Goal: Task Accomplishment & Management: Use online tool/utility

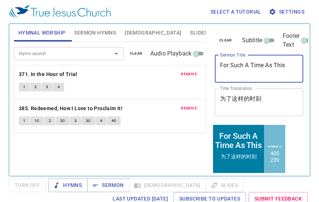
click at [274, 64] on textarea "For Such A Time As This" at bounding box center [259, 69] width 78 height 14
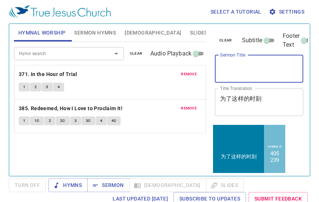
click at [277, 96] on textarea "为了这样的时刻" at bounding box center [259, 102] width 78 height 14
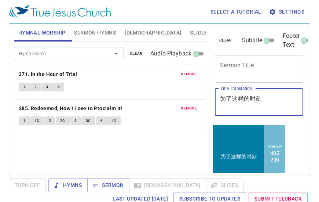
click at [277, 96] on textarea "为了这样的时刻" at bounding box center [259, 102] width 78 height 14
click at [276, 96] on textarea "为了这样的时刻" at bounding box center [259, 102] width 78 height 14
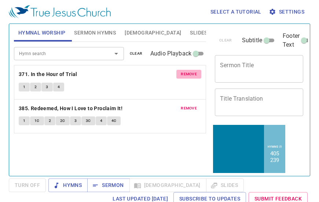
click at [200, 75] on button "remove" at bounding box center [188, 74] width 25 height 9
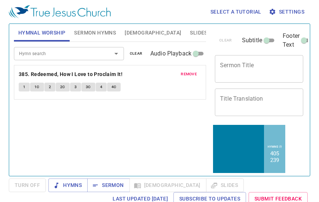
click at [199, 75] on button "remove" at bounding box center [188, 74] width 25 height 9
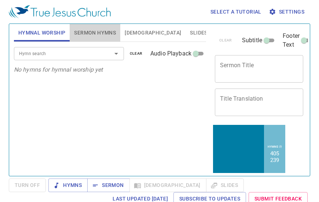
click at [84, 33] on span "Sermon Hymns" at bounding box center [95, 32] width 42 height 9
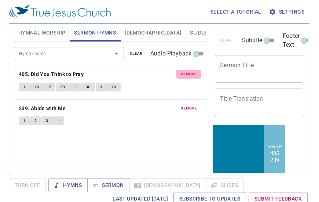
click at [186, 70] on button "remove" at bounding box center [188, 74] width 25 height 9
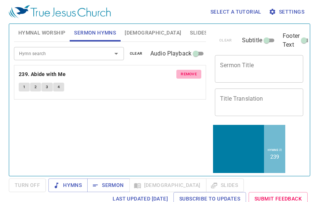
click at [186, 70] on button "remove" at bounding box center [188, 74] width 25 height 9
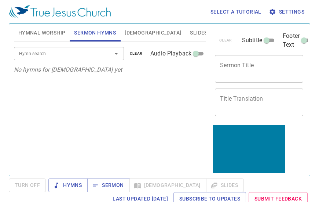
click at [136, 32] on span "[DEMOGRAPHIC_DATA]" at bounding box center [153, 32] width 56 height 9
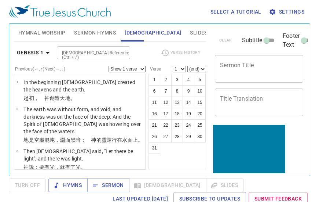
click at [190, 32] on span "Slides" at bounding box center [198, 32] width 17 height 9
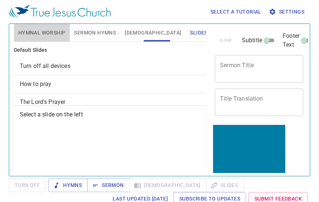
click at [40, 25] on button "Hymnal Worship" at bounding box center [42, 33] width 56 height 18
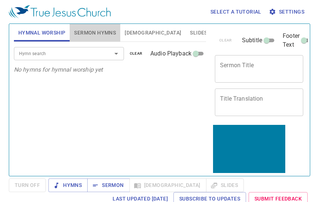
click at [82, 30] on span "Sermon Hymns" at bounding box center [95, 32] width 42 height 9
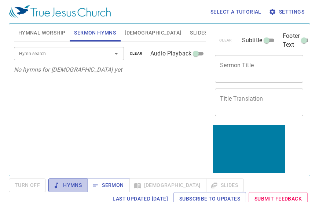
click at [73, 189] on span "Hymns" at bounding box center [67, 184] width 27 height 9
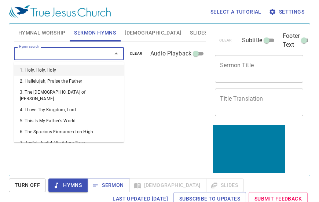
click at [86, 58] on input "Hymn search" at bounding box center [58, 53] width 84 height 8
click at [39, 28] on span "Hymnal Worship" at bounding box center [41, 32] width 47 height 9
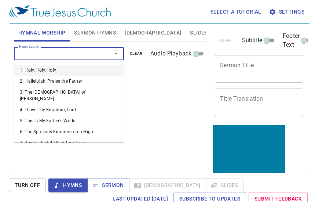
click at [77, 51] on input "Hymn search" at bounding box center [58, 53] width 84 height 8
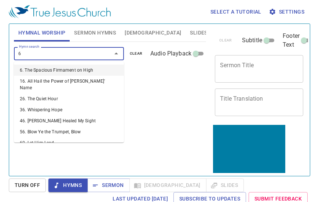
type input "63"
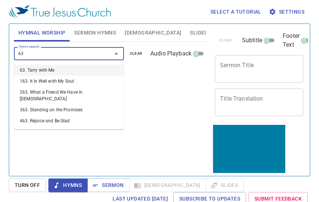
click at [51, 69] on li "63. Tarry with Me" at bounding box center [69, 69] width 110 height 11
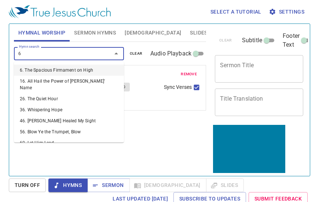
type input "65"
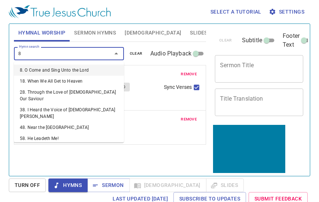
type input "89"
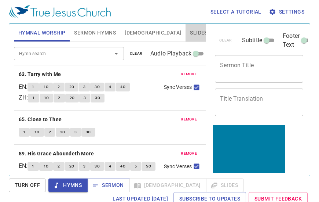
click at [190, 33] on span "Slides" at bounding box center [198, 32] width 17 height 9
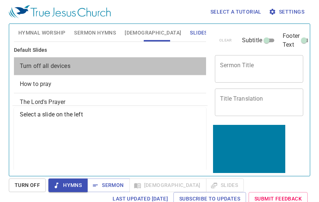
click at [132, 66] on span "Turn off all devices" at bounding box center [110, 66] width 180 height 9
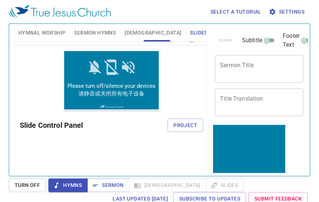
scroll to position [64, 0]
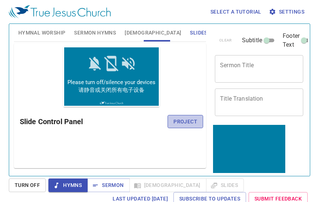
click at [180, 122] on span "Project" at bounding box center [185, 121] width 24 height 9
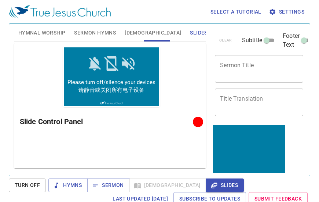
click at [129, 33] on span "[DEMOGRAPHIC_DATA]" at bounding box center [153, 32] width 56 height 9
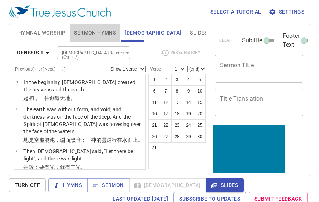
click at [105, 30] on span "Sermon Hymns" at bounding box center [95, 32] width 42 height 9
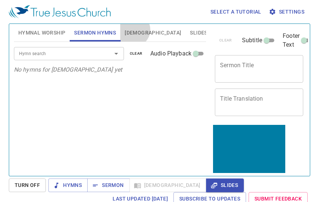
click at [133, 30] on span "[DEMOGRAPHIC_DATA]" at bounding box center [153, 32] width 56 height 9
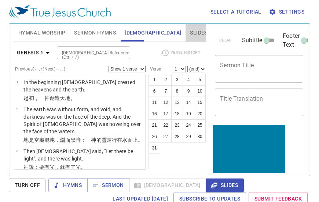
click at [185, 36] on button "Slides" at bounding box center [198, 33] width 26 height 18
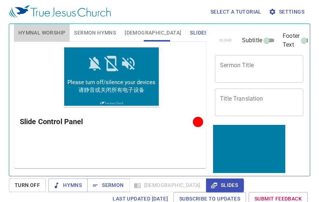
click at [52, 34] on span "Hymnal Worship" at bounding box center [41, 32] width 47 height 9
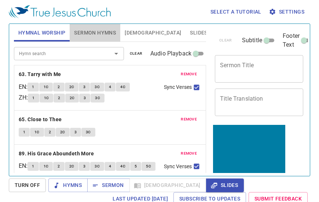
click at [97, 30] on span "Sermon Hymns" at bounding box center [95, 32] width 42 height 9
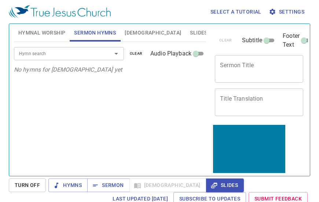
click at [128, 23] on div "Select a tutorial Settings" at bounding box center [158, 11] width 298 height 23
click at [138, 37] on span "[DEMOGRAPHIC_DATA]" at bounding box center [153, 32] width 56 height 9
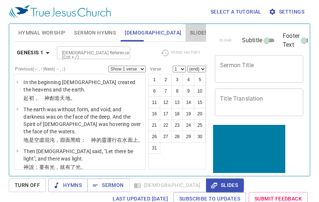
click at [185, 27] on button "Slides" at bounding box center [198, 33] width 26 height 18
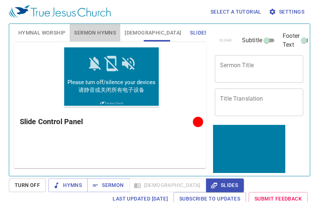
click at [89, 34] on span "Sermon Hymns" at bounding box center [95, 32] width 42 height 9
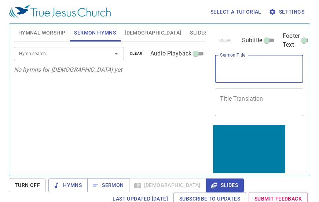
click at [246, 70] on textarea "Sermon Title" at bounding box center [259, 69] width 78 height 14
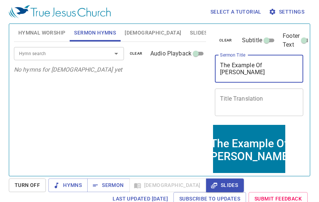
click at [106, 51] on div at bounding box center [111, 53] width 19 height 10
type textarea "The Example Of [PERSON_NAME]"
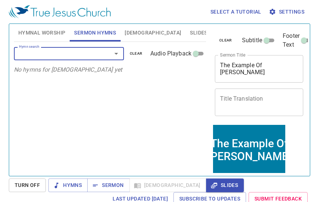
click at [52, 29] on span "Hymnal Worship" at bounding box center [41, 32] width 47 height 9
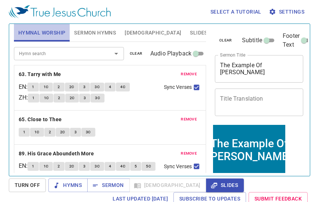
click at [52, 29] on span "Hymnal Worship" at bounding box center [41, 32] width 47 height 9
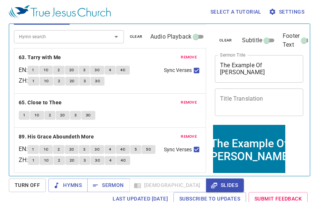
scroll to position [11, 0]
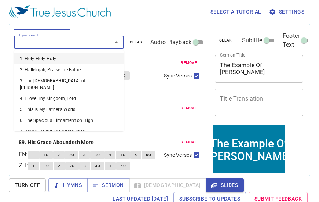
click at [44, 39] on input "Hymn search" at bounding box center [58, 42] width 84 height 8
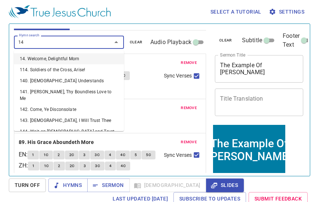
type input "146"
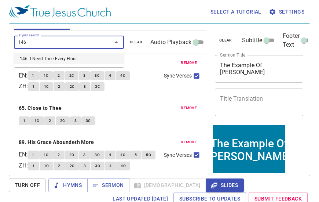
click at [45, 54] on li "146. I Need Thee Every Hour" at bounding box center [69, 58] width 110 height 11
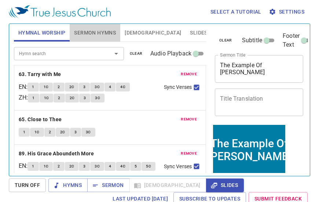
click at [89, 28] on span "Sermon Hymns" at bounding box center [95, 32] width 42 height 9
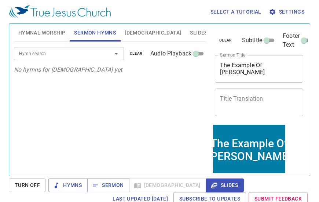
click at [82, 54] on input "Hymn search" at bounding box center [58, 53] width 84 height 8
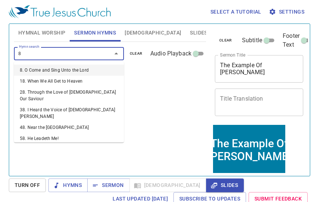
type input "89"
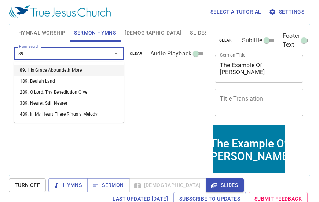
click at [71, 70] on li "89. His Grace Aboundeth More" at bounding box center [69, 69] width 110 height 11
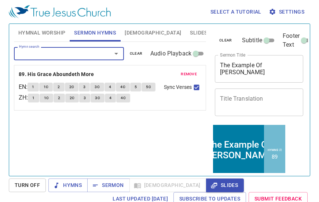
click at [76, 52] on input "Hymn search" at bounding box center [58, 53] width 84 height 8
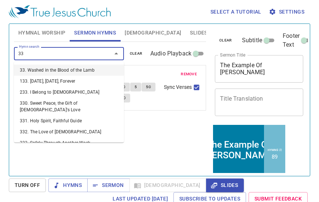
type input "332"
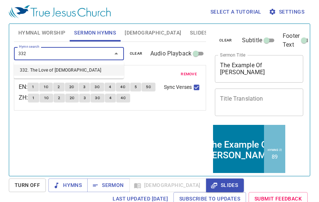
click at [24, 67] on li "332. The Love of God" at bounding box center [69, 69] width 110 height 11
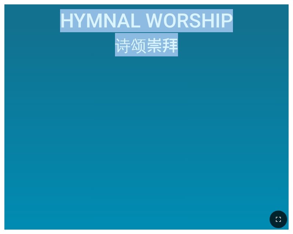
drag, startPoint x: 200, startPoint y: 172, endPoint x: 339, endPoint y: 152, distance: 139.6
click at [293, 3] on html "Hymnal Worship Hymnal Worship 诗颂崇拜 诗颂崇拜" at bounding box center [146, 1] width 293 height 3
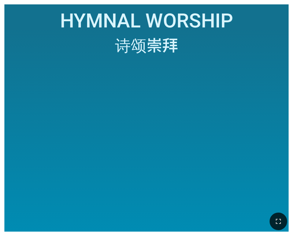
drag, startPoint x: 3, startPoint y: 10, endPoint x: 25, endPoint y: 10, distance: 21.6
click at [25, 10] on div "Hymnal Worship Hymnal Worship 诗颂崇拜 诗颂崇拜" at bounding box center [146, 118] width 293 height 236
click at [249, 55] on div "诗颂崇拜" at bounding box center [146, 45] width 275 height 24
click at [194, 62] on div at bounding box center [146, 142] width 275 height 170
click at [272, 71] on ol at bounding box center [146, 145] width 275 height 156
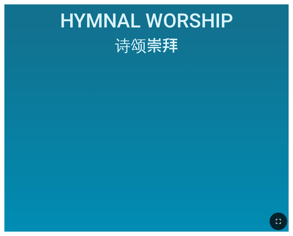
click at [248, 92] on ol at bounding box center [146, 145] width 275 height 156
drag, startPoint x: 237, startPoint y: 95, endPoint x: 240, endPoint y: 143, distance: 48.8
click at [240, 143] on ol at bounding box center [146, 145] width 275 height 156
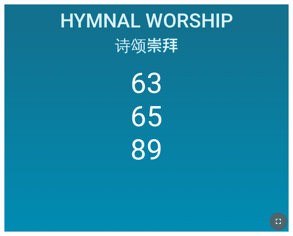
click at [277, 214] on button "button" at bounding box center [279, 222] width 18 height 18
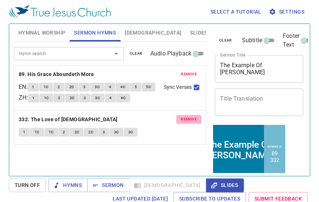
click at [187, 122] on span "remove" at bounding box center [189, 119] width 16 height 7
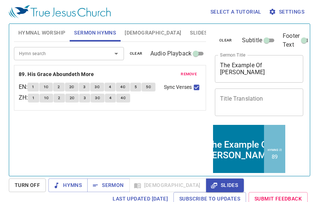
click at [40, 56] on input "Hymn search" at bounding box center [58, 53] width 84 height 8
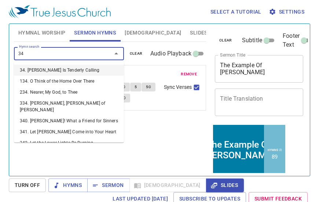
type input "349"
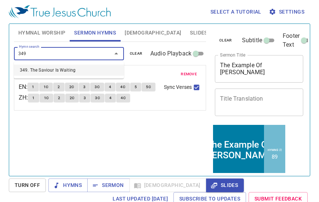
click at [27, 69] on li "349. The Saviour Is Waiting" at bounding box center [69, 69] width 110 height 11
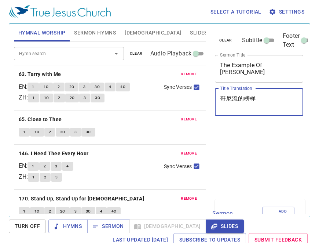
scroll to position [3, 0]
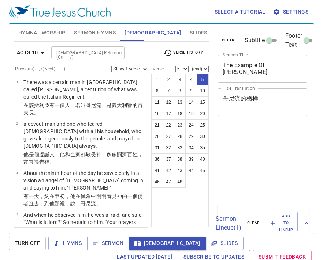
select select "5"
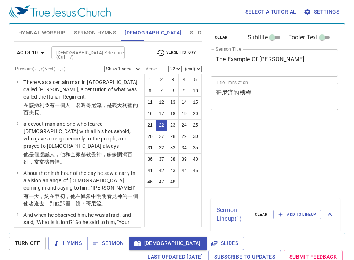
select select "22"
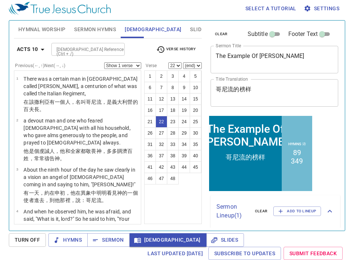
scroll to position [772, 0]
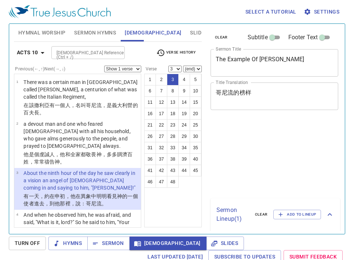
select select "3"
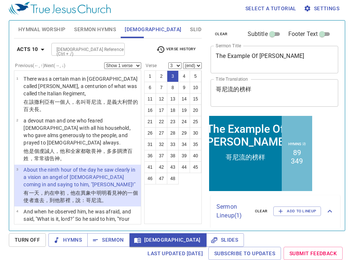
scroll to position [3, 0]
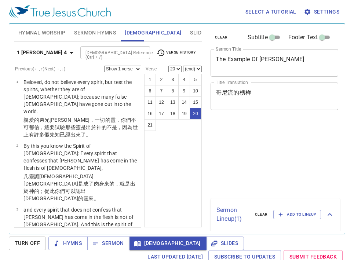
select select "20"
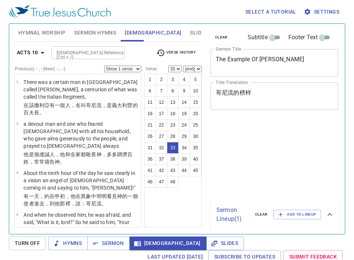
select select "33"
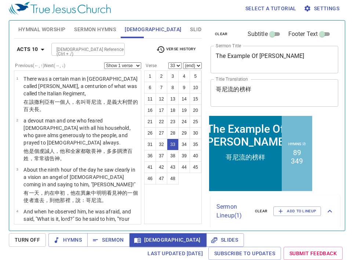
scroll to position [1305, 0]
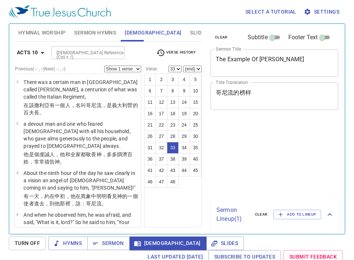
select select "33"
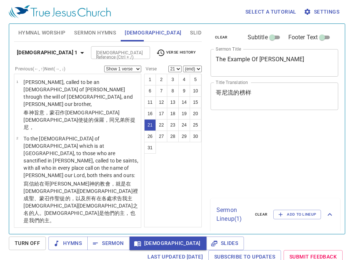
select select "21"
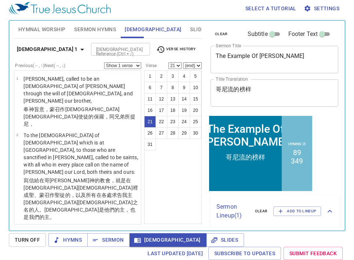
scroll to position [761, 0]
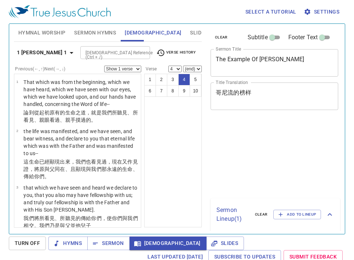
select select "4"
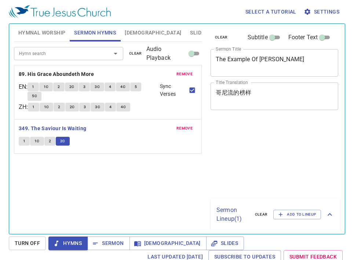
scroll to position [3, 0]
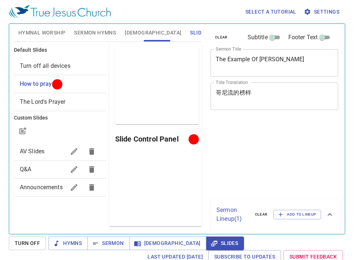
scroll to position [3, 0]
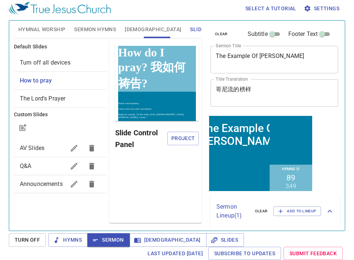
scroll to position [3, 0]
